Goal: Transaction & Acquisition: Obtain resource

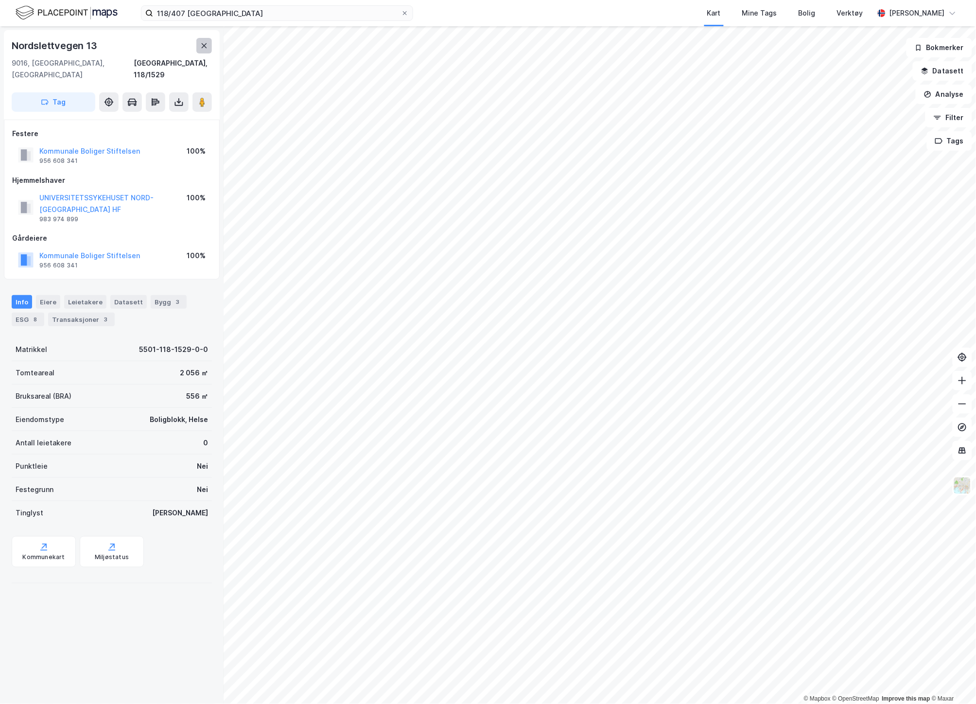
click at [208, 47] on icon at bounding box center [204, 46] width 8 height 8
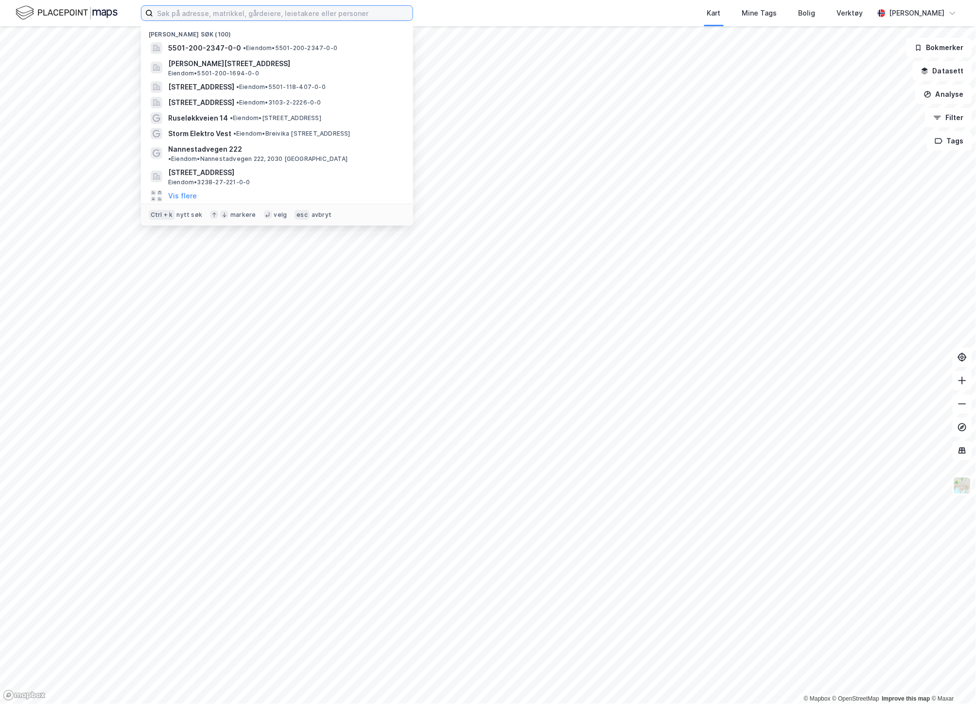
click at [187, 13] on input at bounding box center [283, 13] width 260 height 15
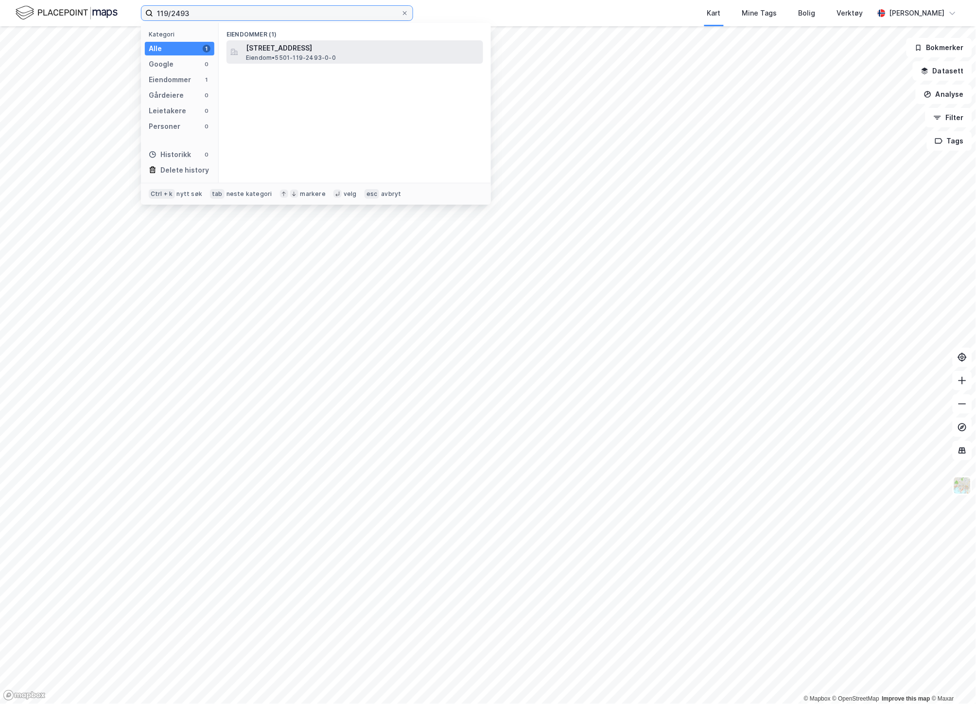
type input "119/2493"
click at [299, 48] on span "[STREET_ADDRESS]" at bounding box center [362, 48] width 233 height 12
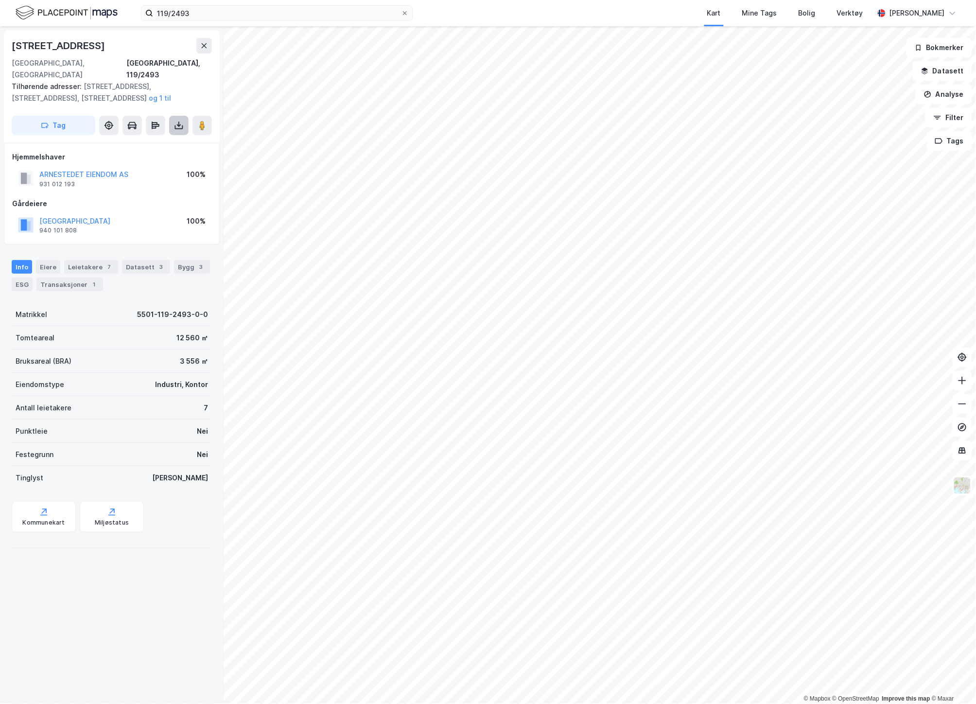
click at [171, 116] on button at bounding box center [178, 125] width 19 height 19
click at [143, 141] on div "Last ned grunnbok" at bounding box center [131, 145] width 56 height 8
